Goal: Task Accomplishment & Management: Use online tool/utility

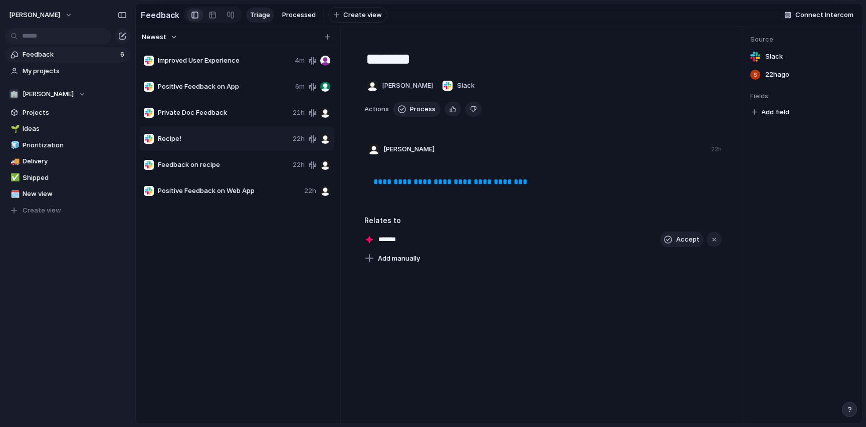
click at [263, 61] on span "Improved User Experience" at bounding box center [224, 61] width 133 height 10
